Goal: Task Accomplishment & Management: Use online tool/utility

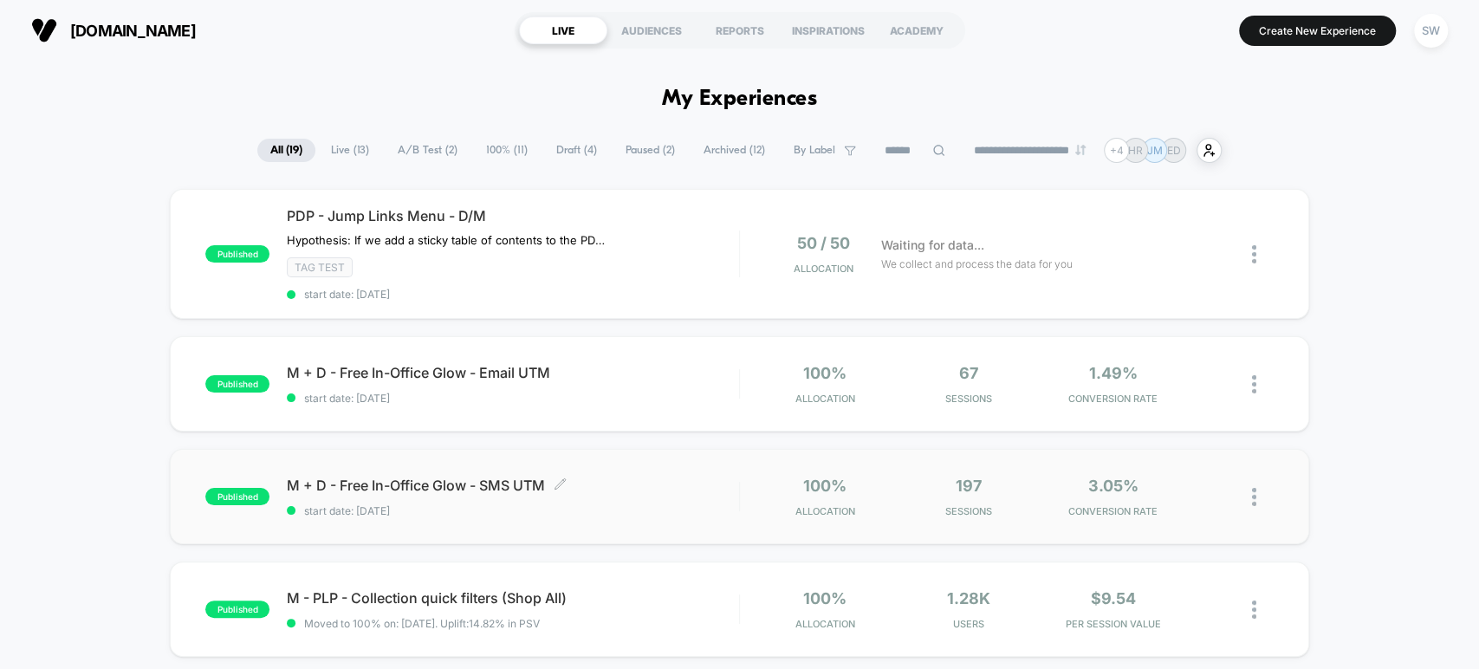
click at [495, 490] on div "M + D - Free In-Office Glow - SMS UTM Click to edit experience details Click to…" at bounding box center [512, 496] width 451 height 41
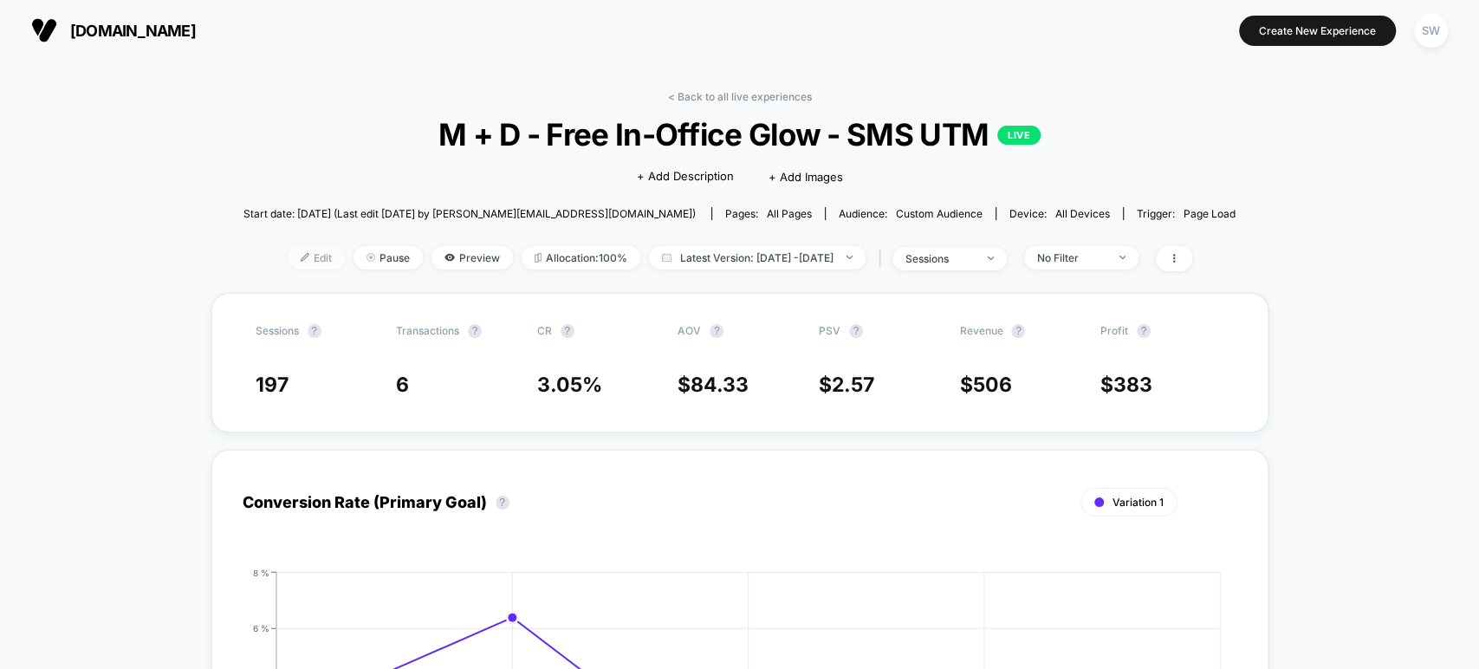
click at [288, 251] on span "Edit" at bounding box center [316, 257] width 57 height 23
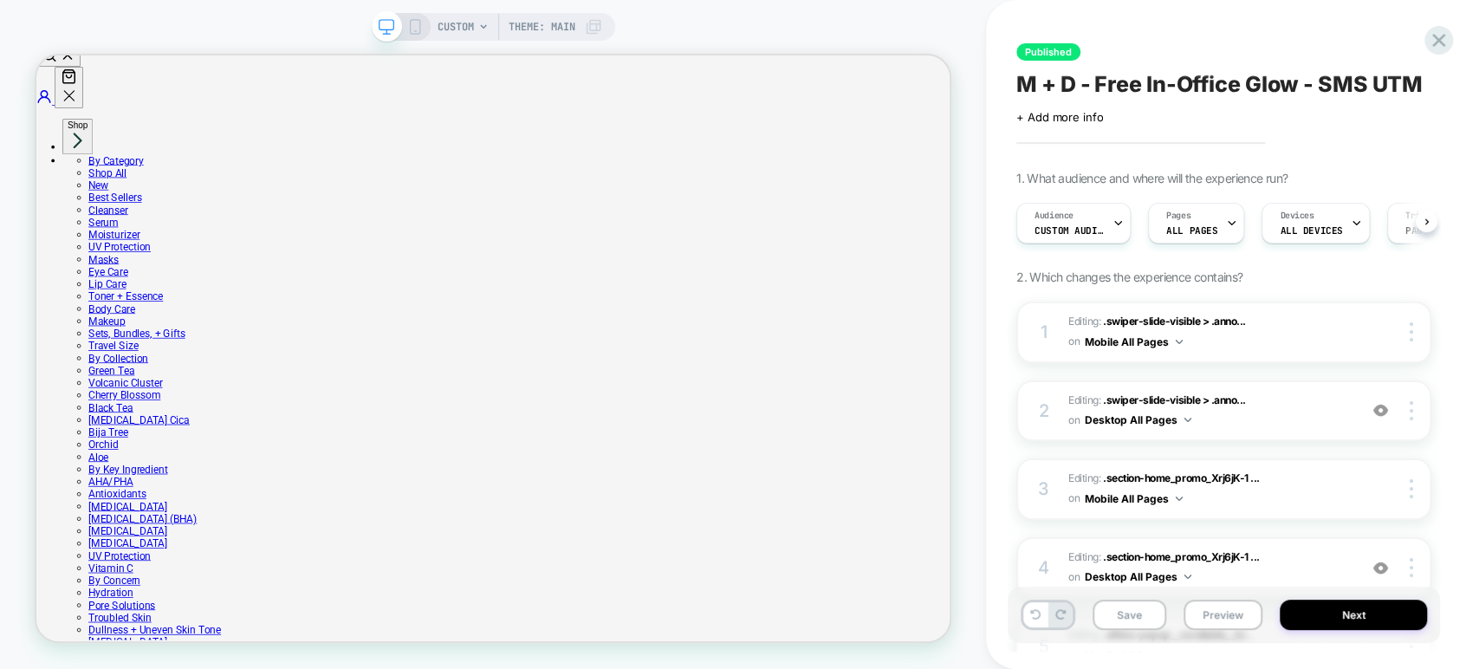
scroll to position [179, 0]
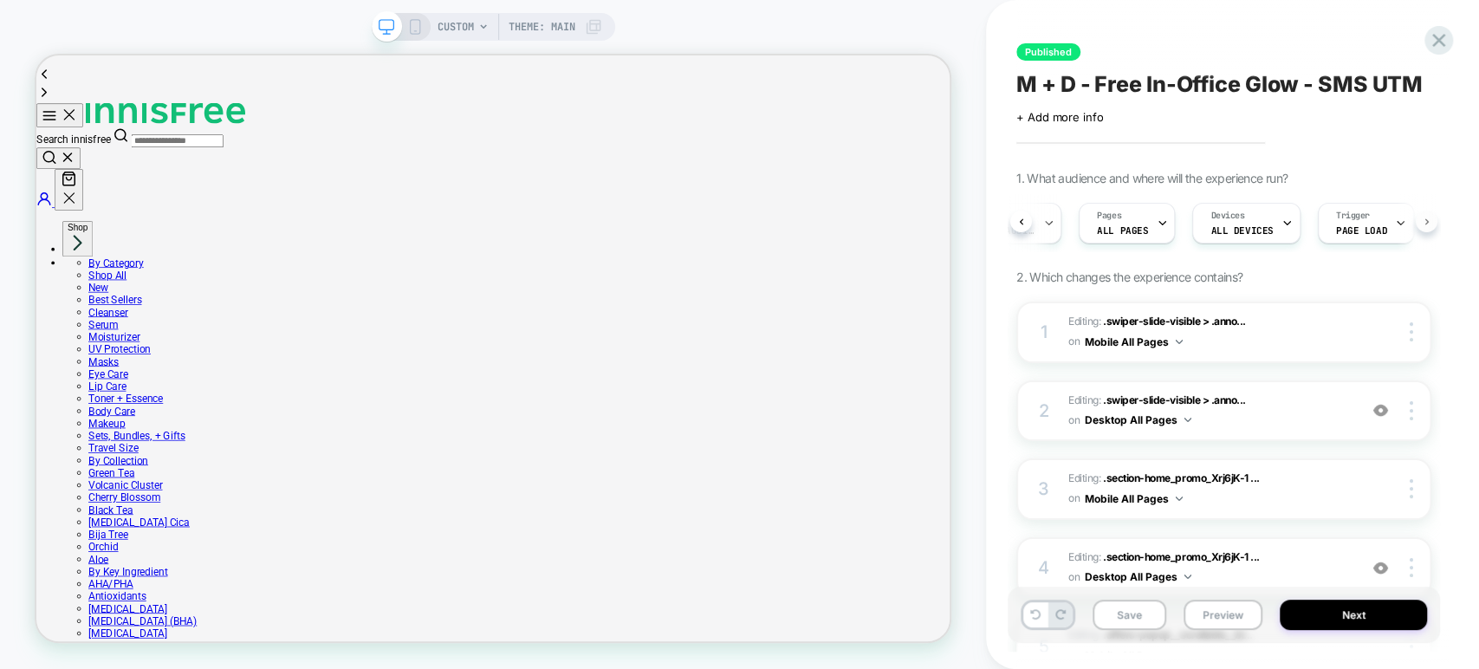
scroll to position [0, 96]
click at [1430, 220] on button at bounding box center [1427, 222] width 22 height 22
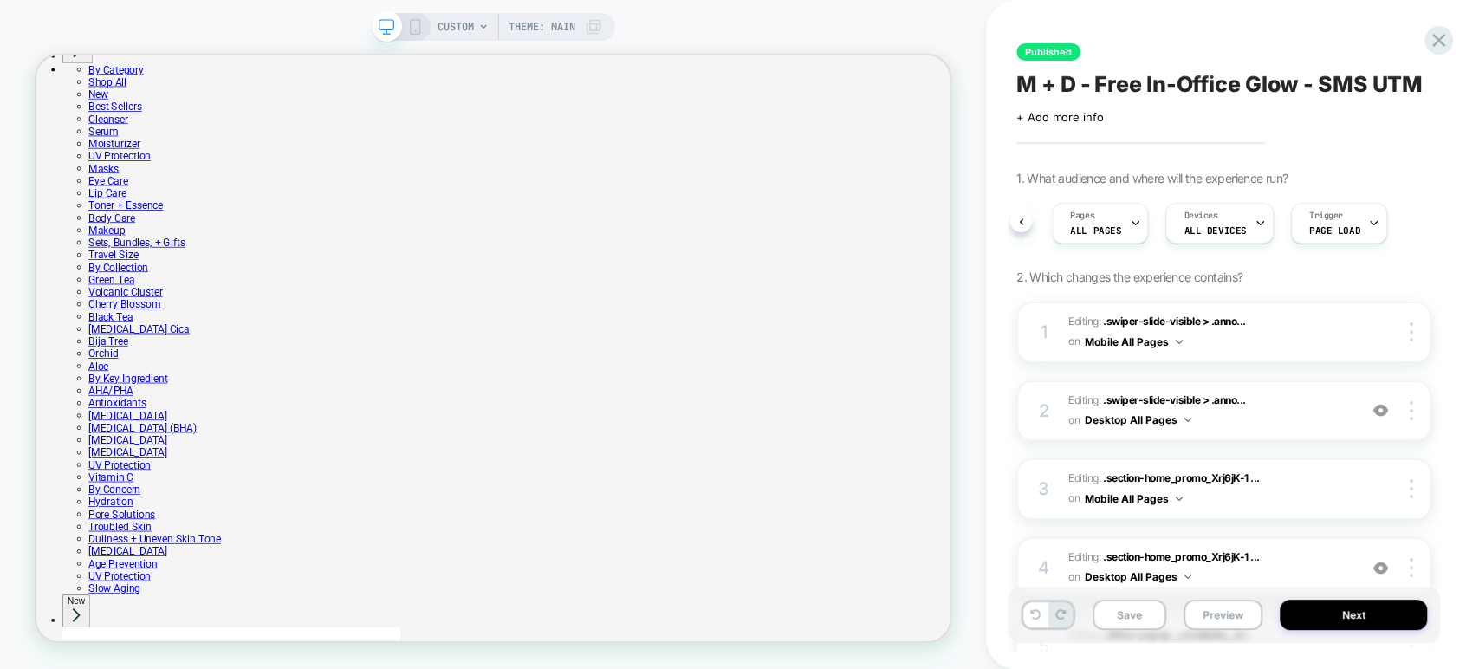
scroll to position [0, 0]
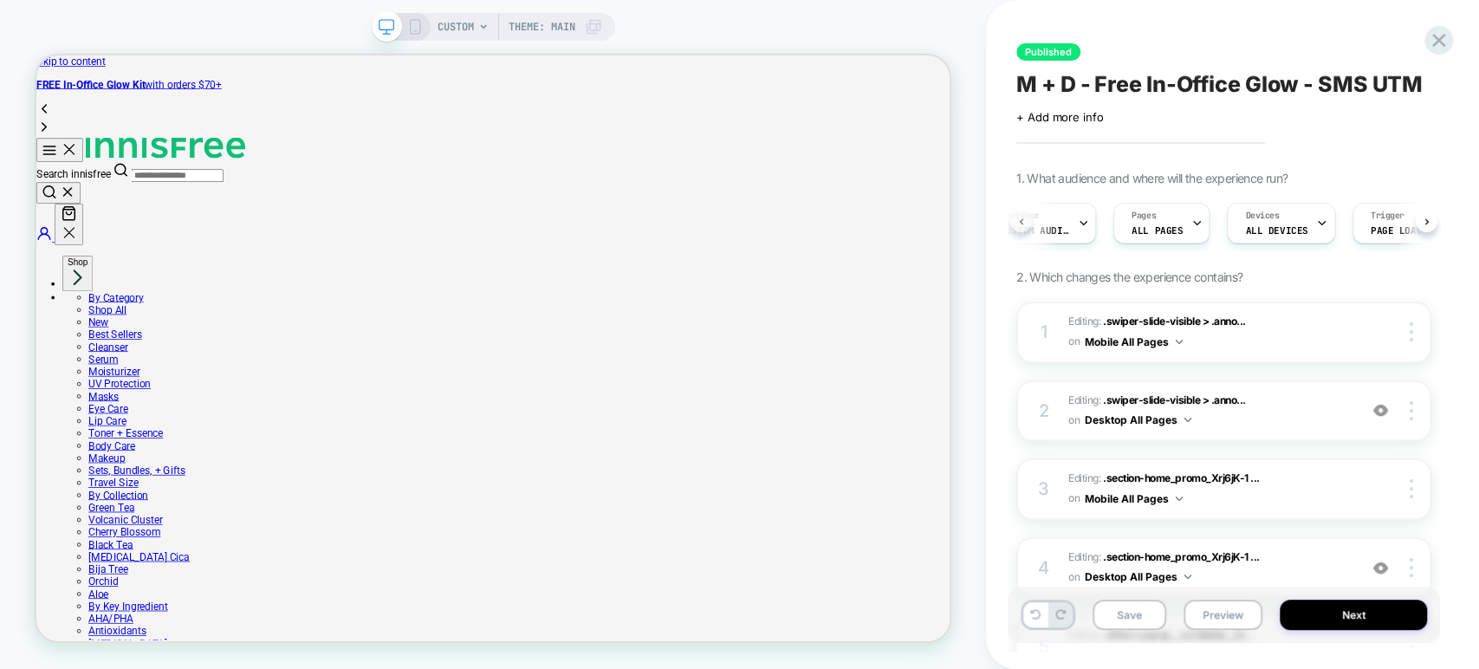
click at [1024, 219] on icon at bounding box center [1021, 221] width 7 height 7
click at [1085, 222] on div "Audience Custom Audience" at bounding box center [1062, 223] width 104 height 39
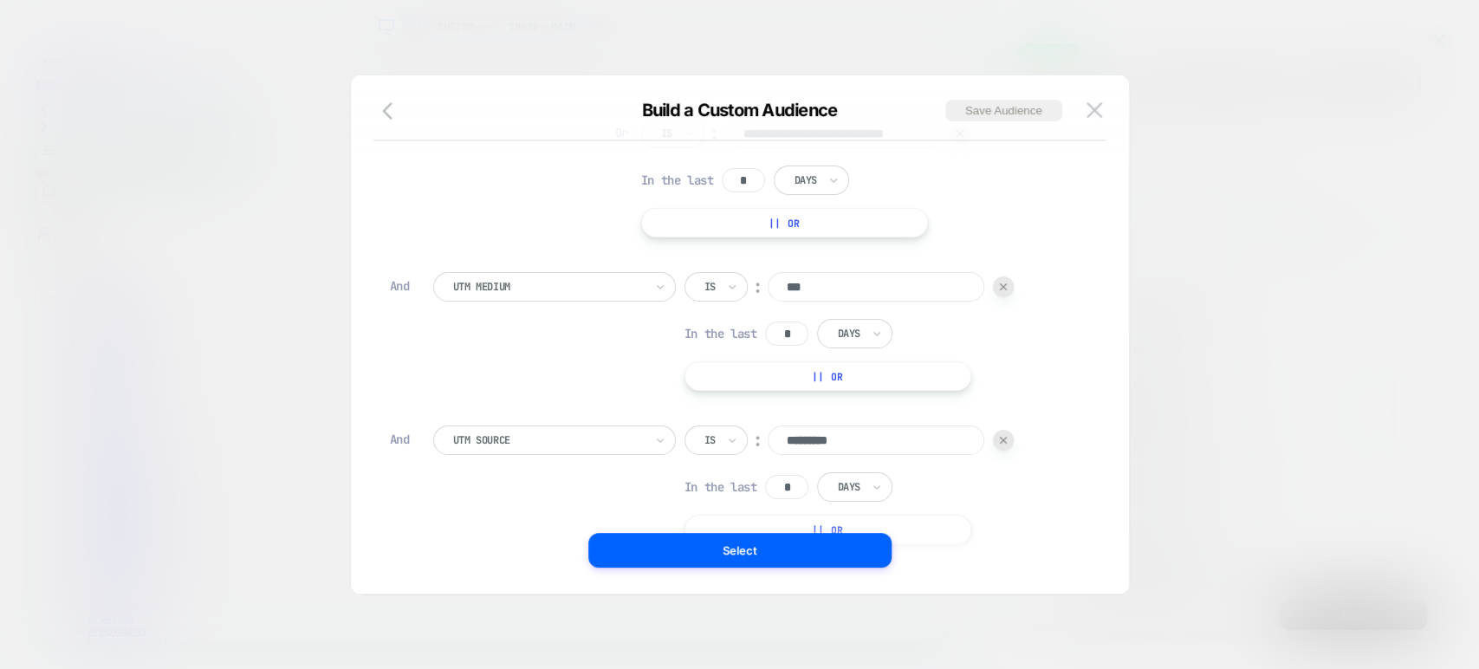
scroll to position [236, 0]
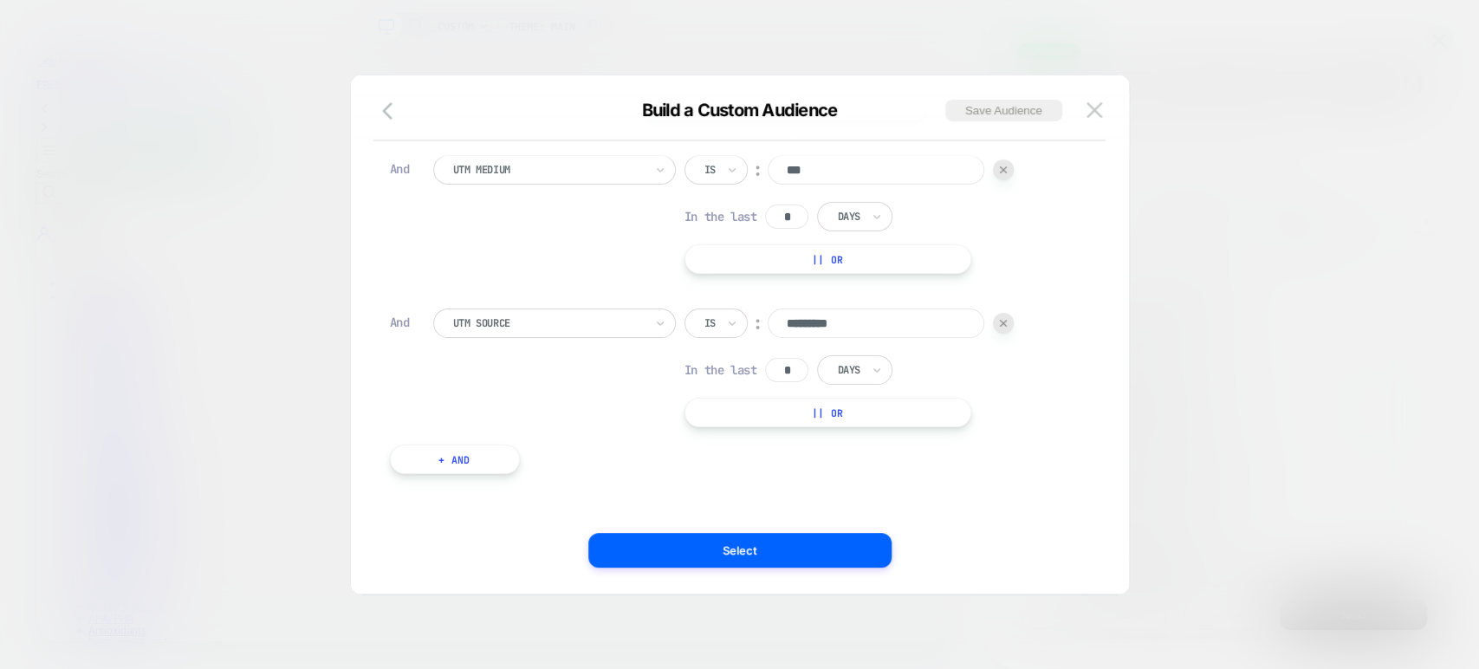
click at [794, 366] on input "*" at bounding box center [786, 370] width 43 height 24
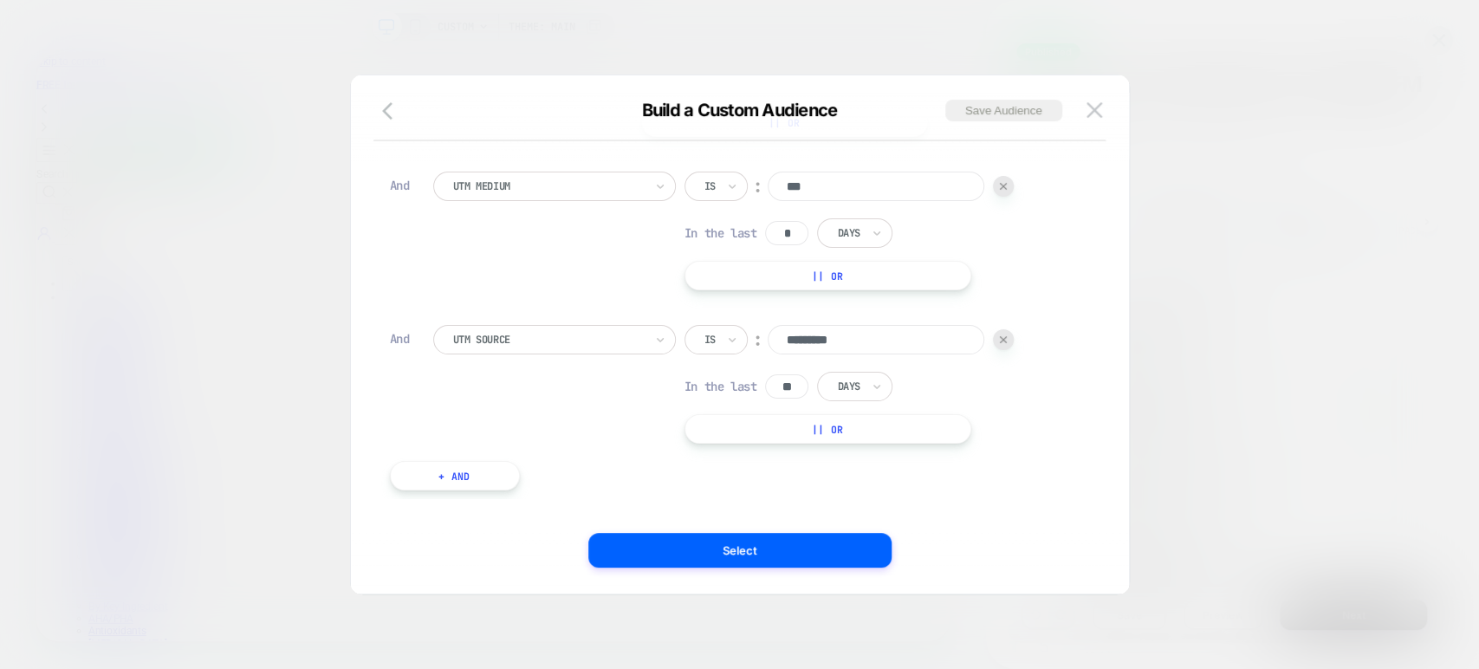
scroll to position [0, 0]
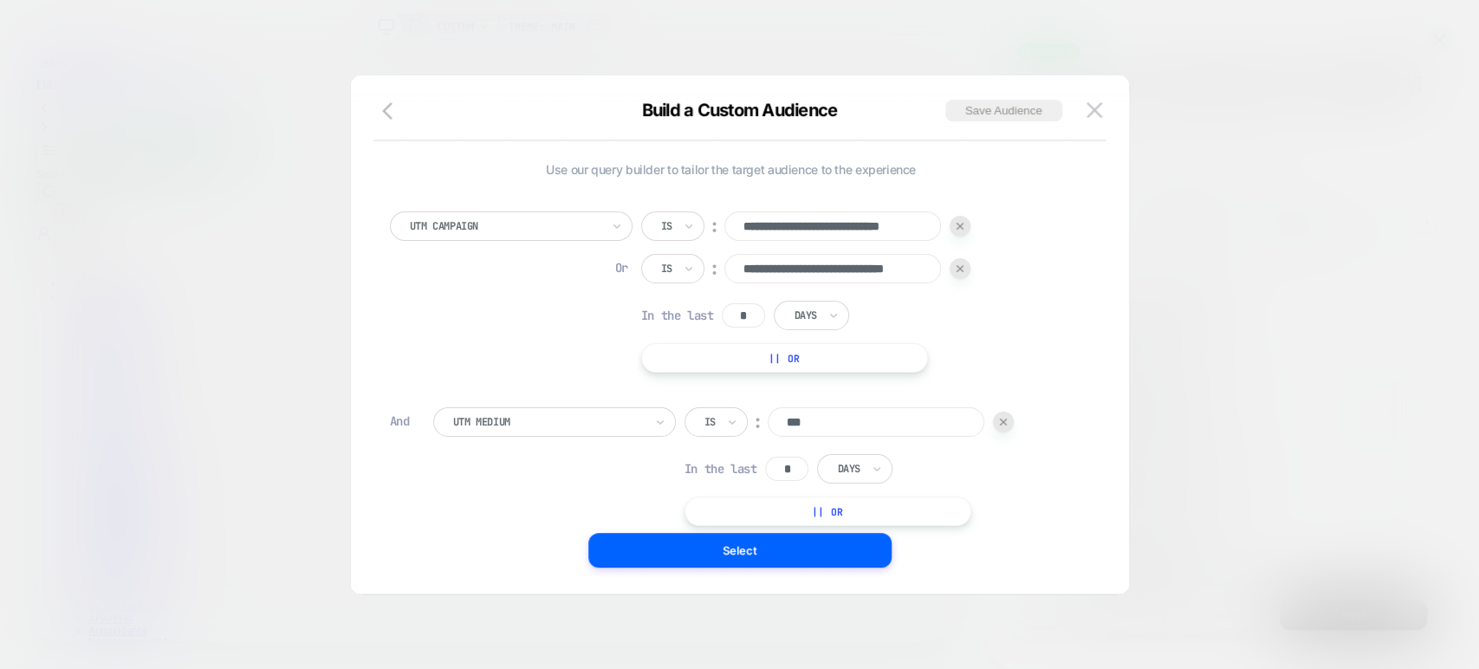
type input "**"
click at [742, 309] on input "*" at bounding box center [743, 315] width 43 height 24
click at [749, 308] on input "*" at bounding box center [743, 315] width 43 height 24
type input "**"
click at [792, 470] on input "*" at bounding box center [786, 469] width 43 height 24
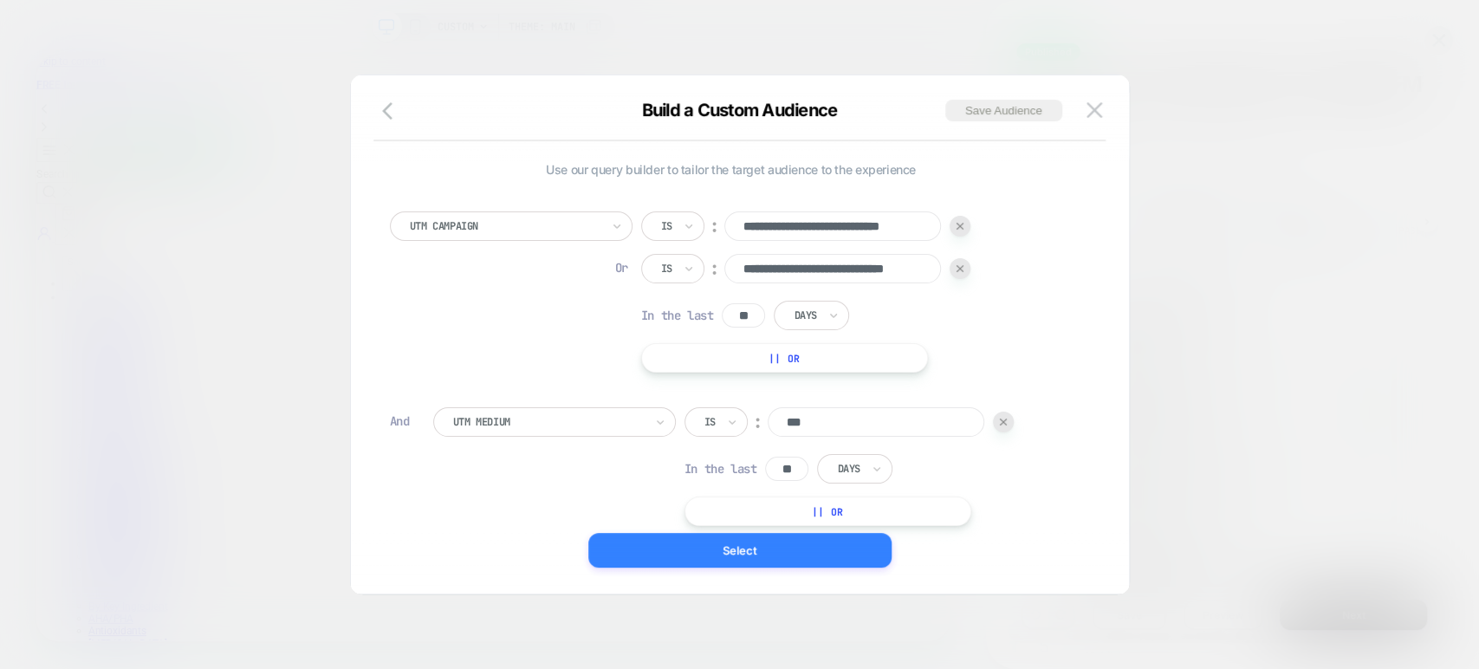
type input "**"
click at [781, 541] on button "Select" at bounding box center [739, 550] width 303 height 35
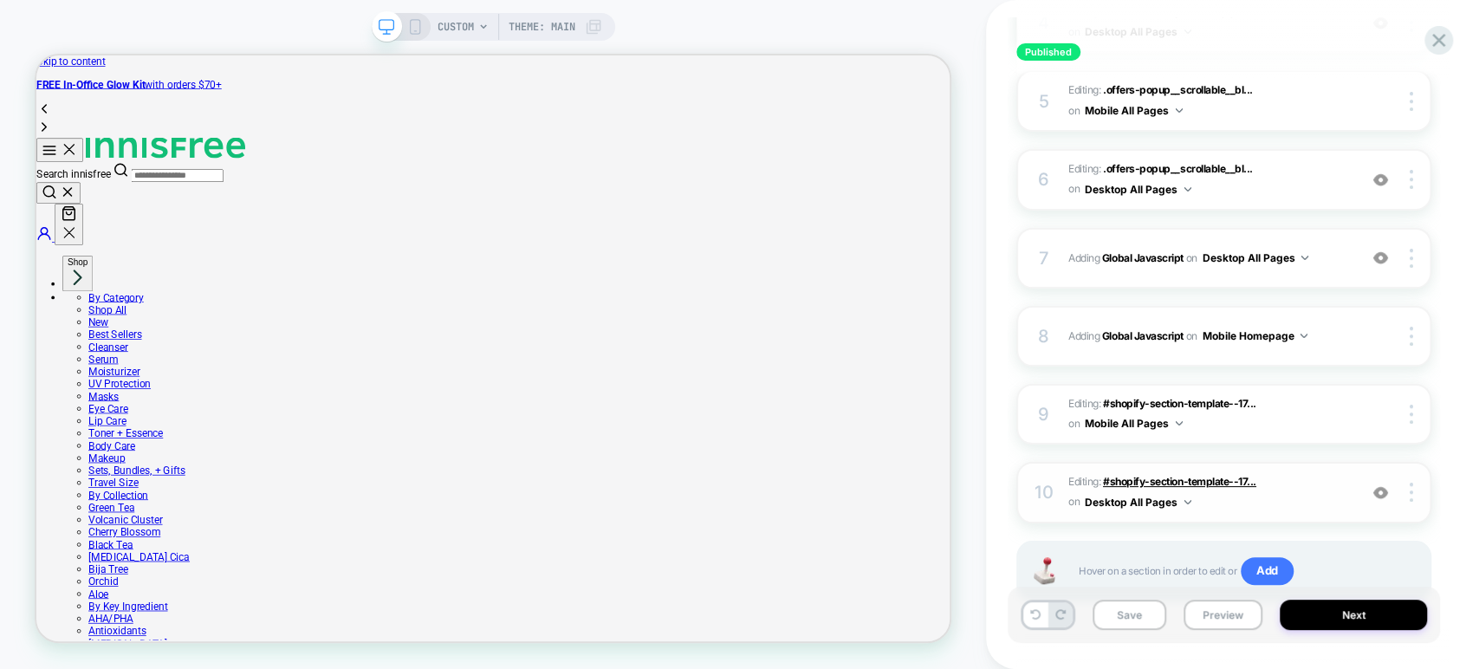
scroll to position [541, 0]
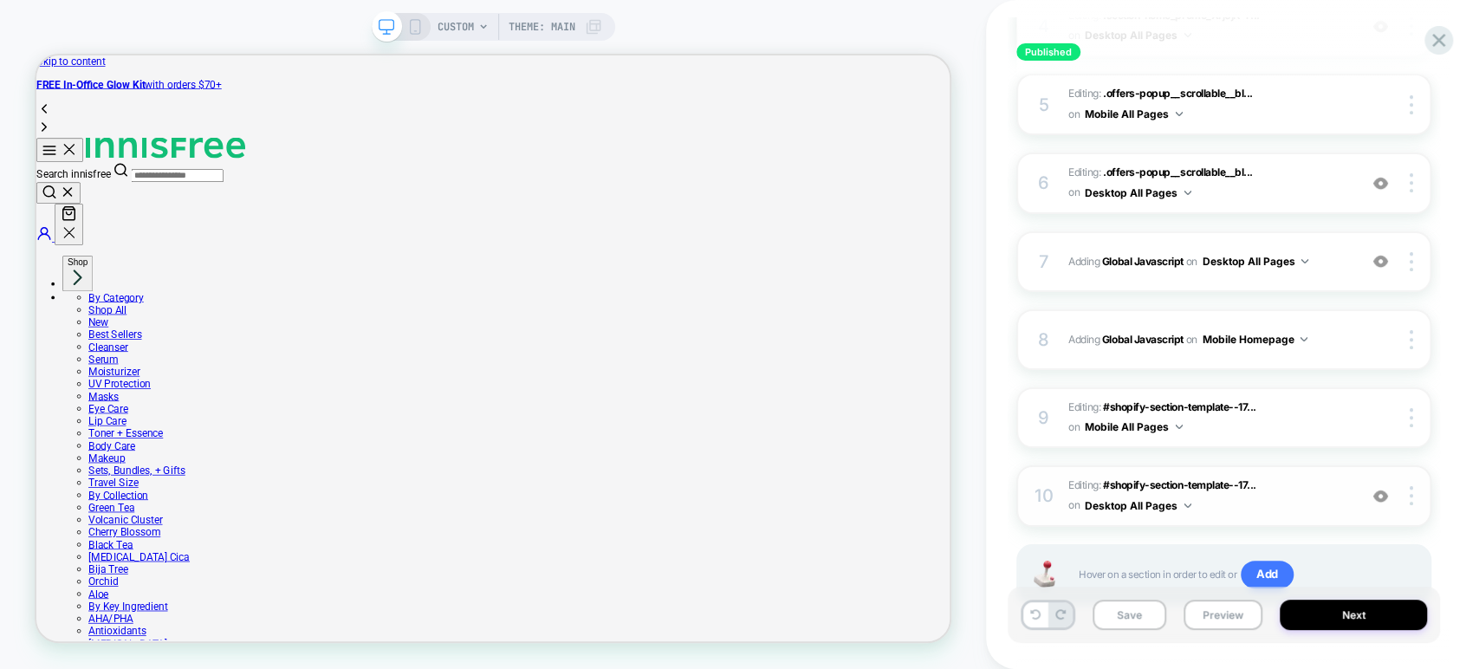
click at [1169, 510] on button "Desktop All Pages" at bounding box center [1138, 506] width 107 height 22
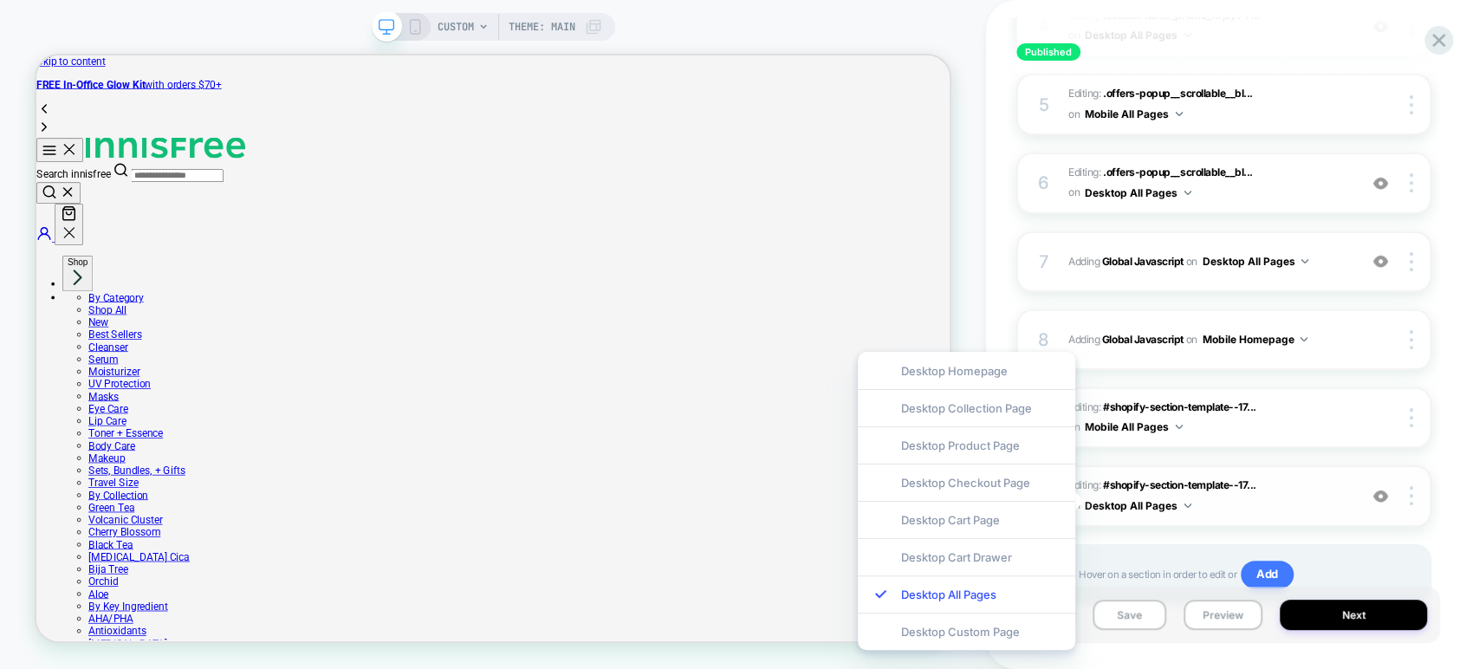
click at [1201, 498] on span "Editing : #shopify-section-template--17... #shopify-section-template--177338528…" at bounding box center [1208, 496] width 281 height 41
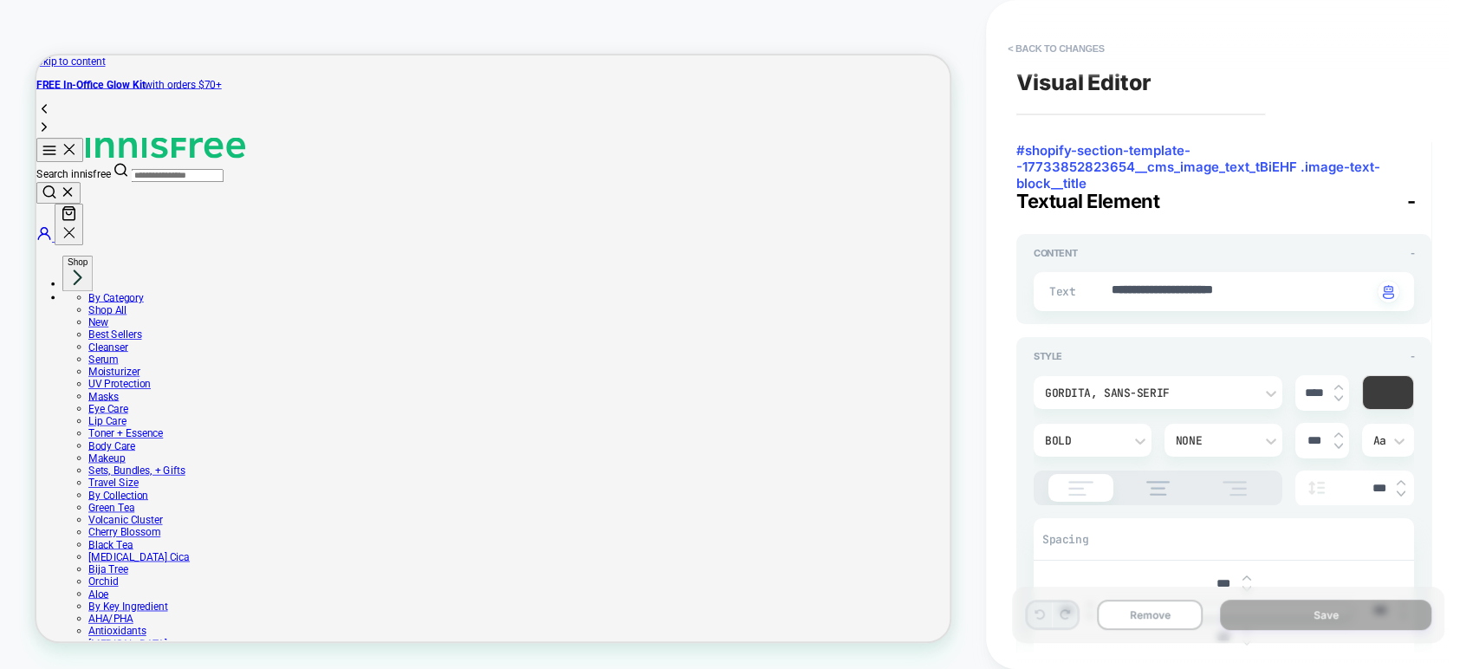
scroll to position [139, 0]
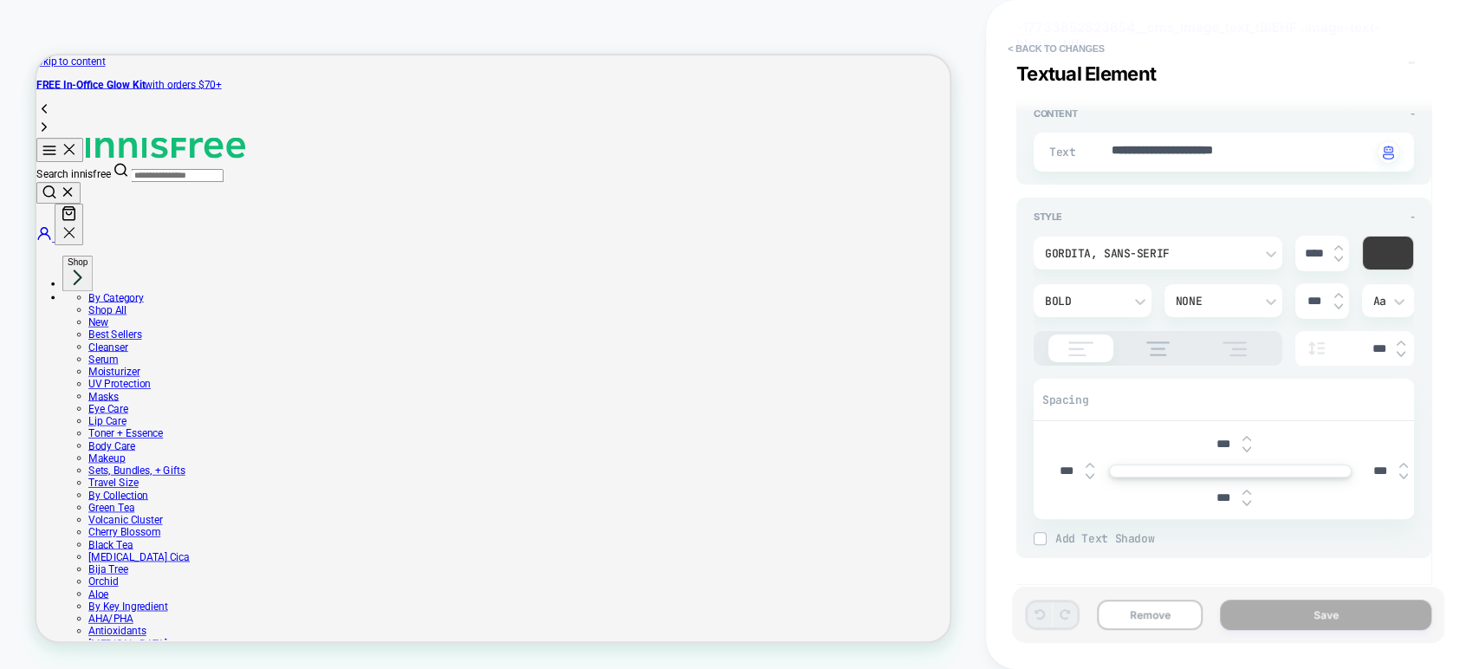
type textarea "*"
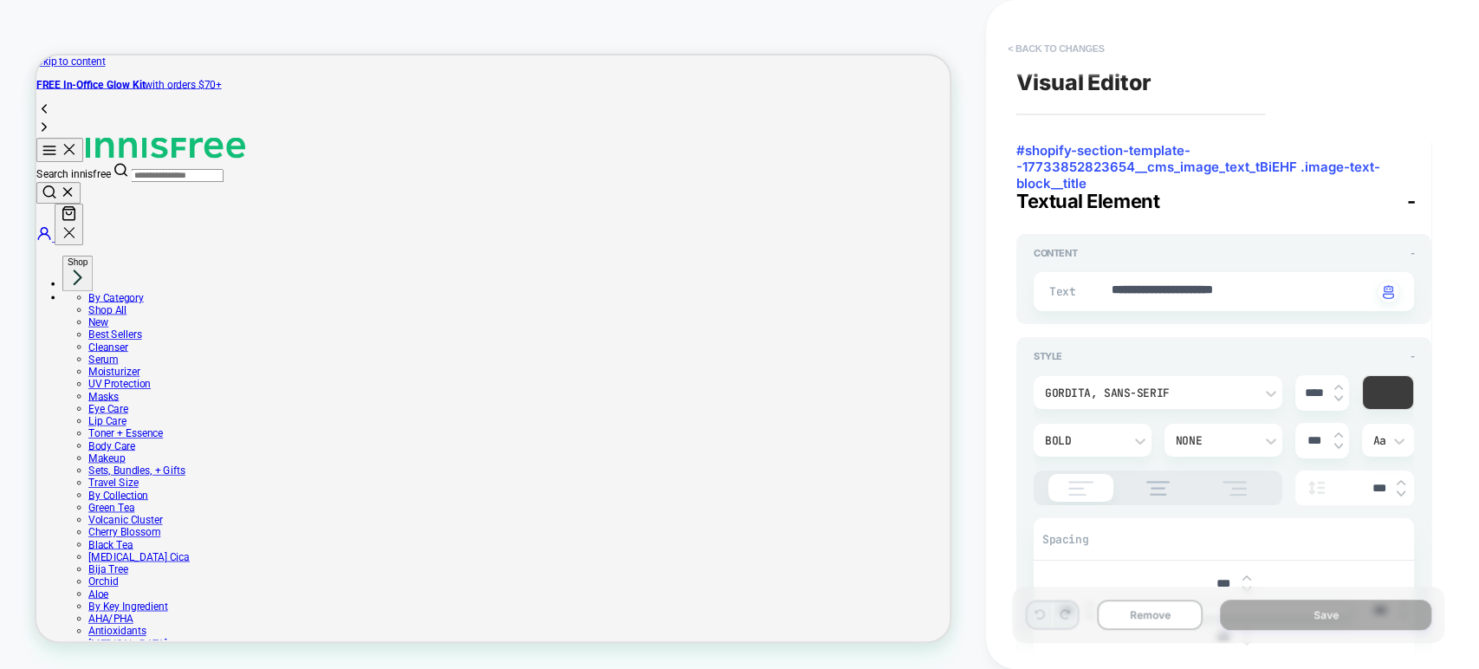
click at [1079, 46] on button "< Back to changes" at bounding box center [1056, 49] width 114 height 28
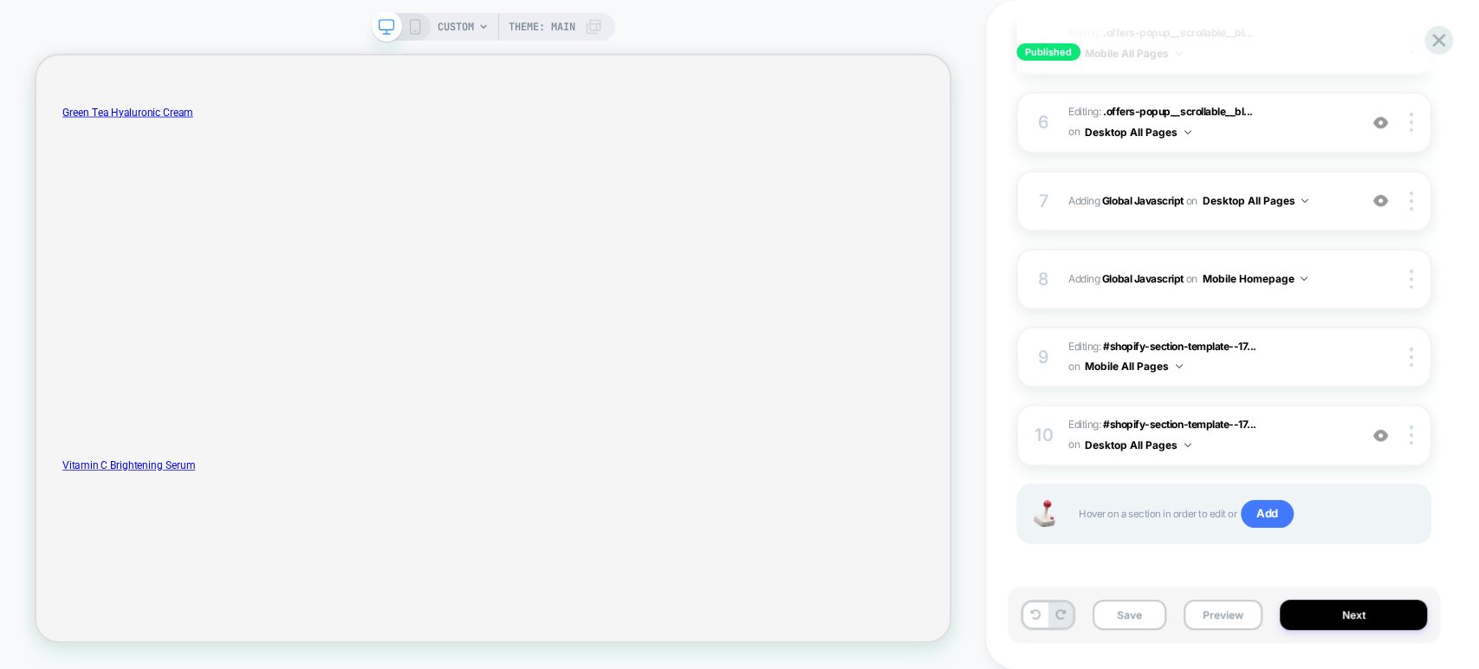
scroll to position [3806, 0]
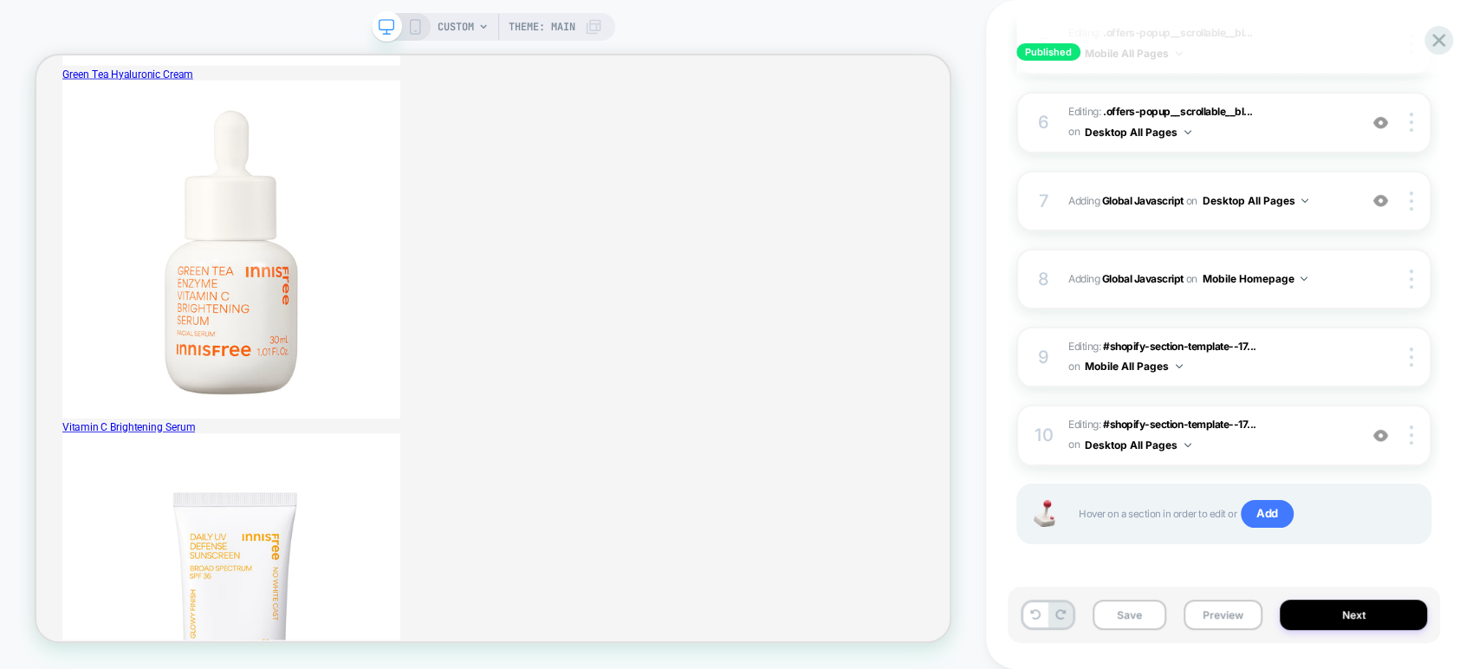
click at [531, 29] on span "Theme: MAIN" at bounding box center [542, 27] width 67 height 28
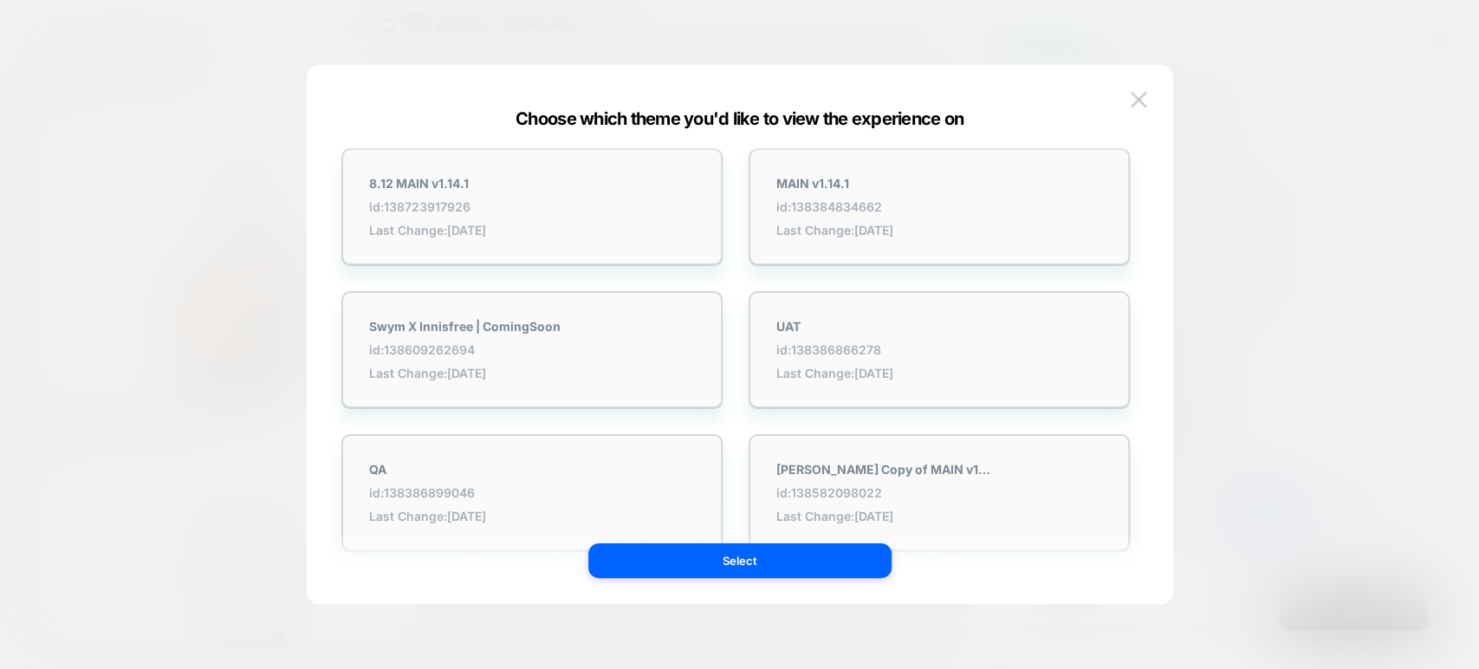
scroll to position [0, 0]
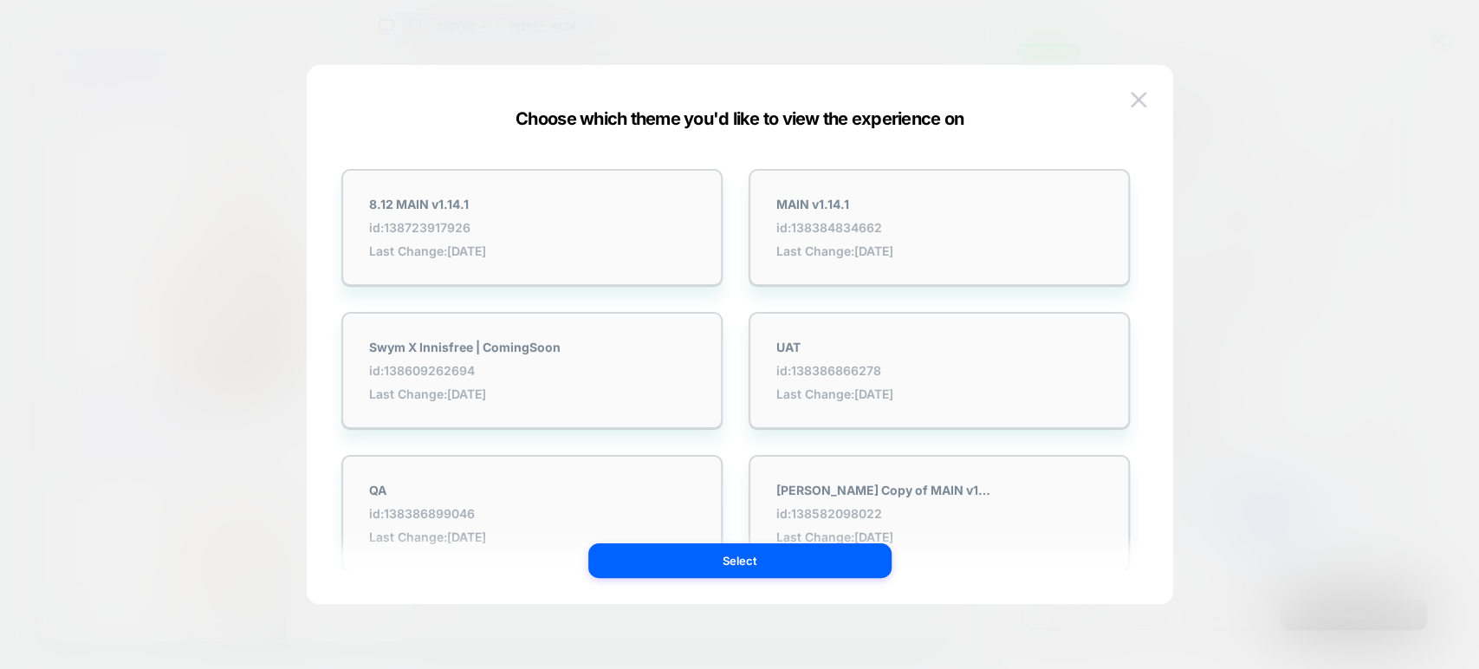
click at [1209, 133] on div at bounding box center [739, 334] width 1479 height 669
